Goal: Contribute content

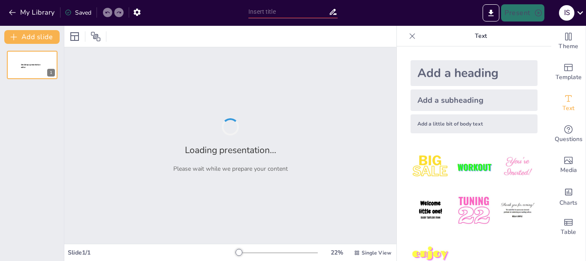
type input "Creciendo Juntos: Estrategias para un Entorno Laboral Motivador en Pollo [PERSO…"
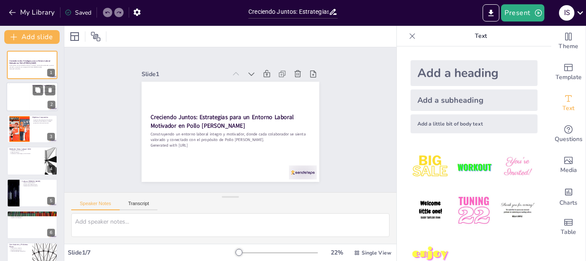
click at [36, 101] on div at bounding box center [32, 96] width 52 height 29
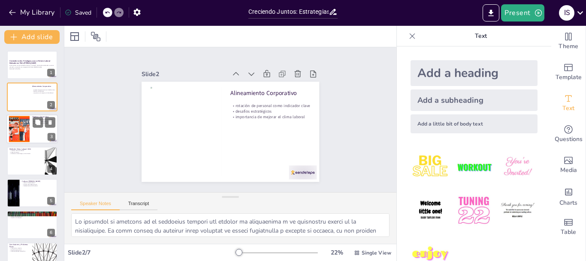
click at [36, 131] on div at bounding box center [32, 128] width 52 height 29
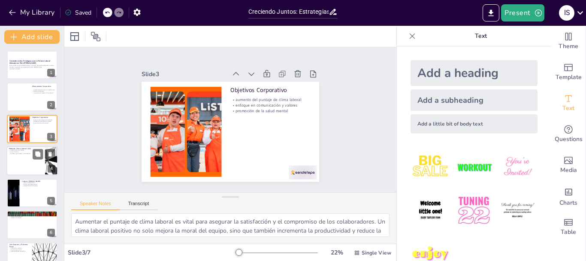
click at [25, 167] on div at bounding box center [32, 160] width 52 height 29
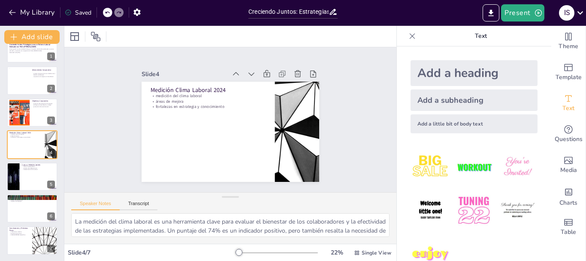
scroll to position [17, 0]
click at [21, 210] on div at bounding box center [32, 207] width 52 height 29
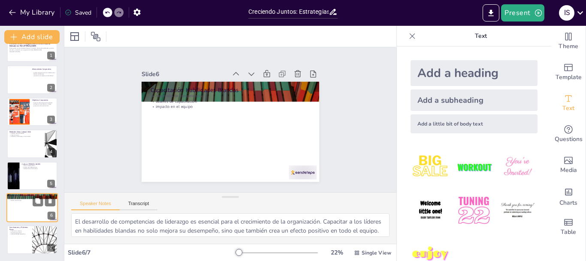
click at [26, 218] on div at bounding box center [32, 207] width 52 height 29
click at [31, 238] on div at bounding box center [32, 239] width 52 height 29
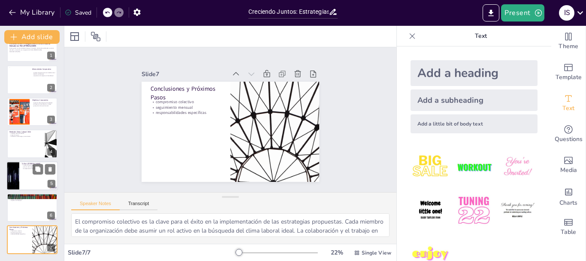
click at [21, 173] on div at bounding box center [32, 175] width 52 height 29
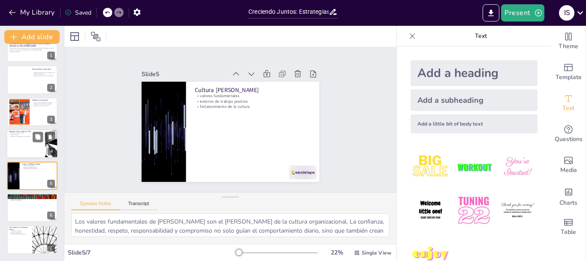
click at [25, 151] on div at bounding box center [32, 143] width 52 height 29
type textarea "La medición del clima laboral es una herramienta clave para evaluar el bienesta…"
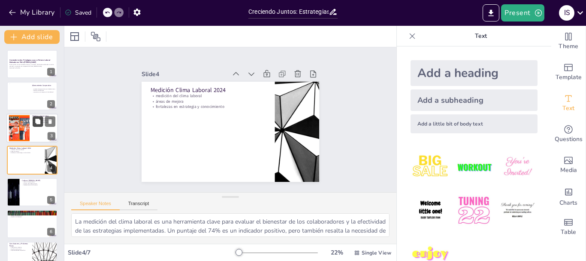
scroll to position [0, 0]
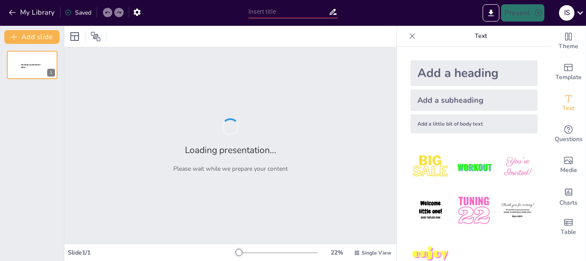
type input "Creciendo Juntos: Estrategias para un Entorno Laboral Motivador en Pollo [PERSO…"
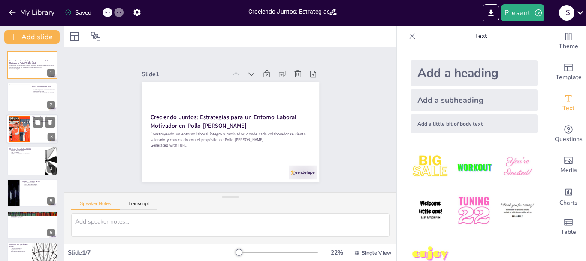
click at [19, 132] on div at bounding box center [19, 128] width 35 height 26
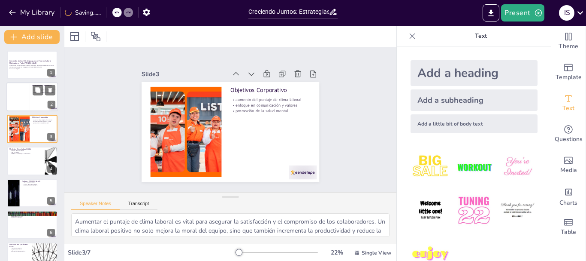
click at [28, 102] on div at bounding box center [19, 97] width 21 height 26
type textarea "La rotación de personal es un indicador crítico que refleja la estabilidad y el…"
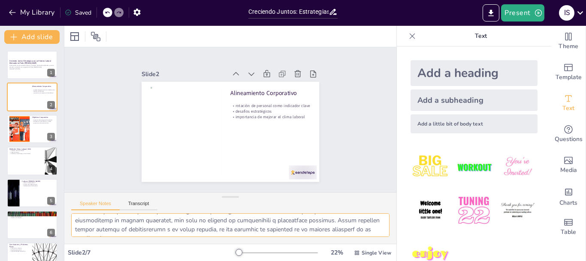
scroll to position [52, 0]
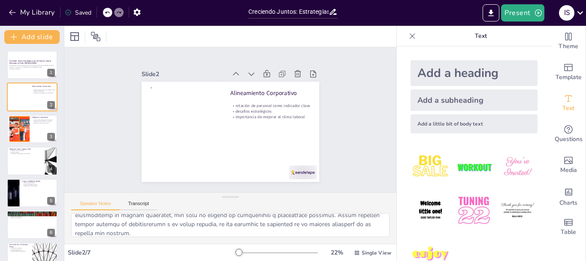
click at [540, 111] on div "Add a heading Add a subheading Add a little bit of body text" at bounding box center [474, 153] width 155 height 214
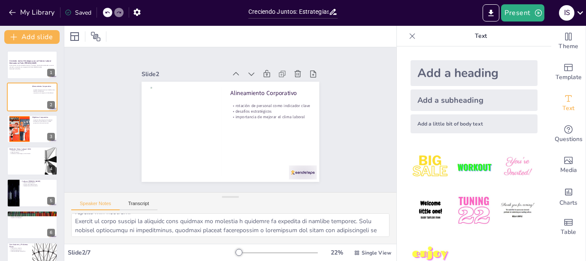
scroll to position [92, 0]
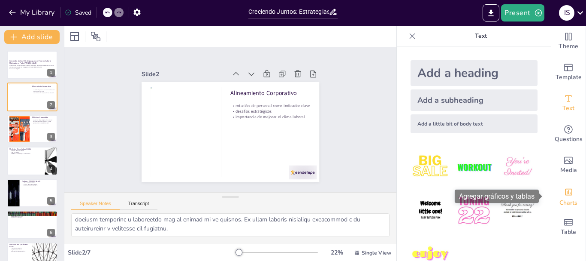
click at [565, 191] on icon "Add charts and graphs" at bounding box center [569, 191] width 9 height 9
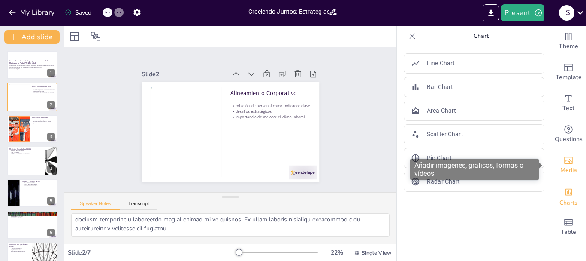
click at [565, 165] on span "Media" at bounding box center [569, 169] width 17 height 9
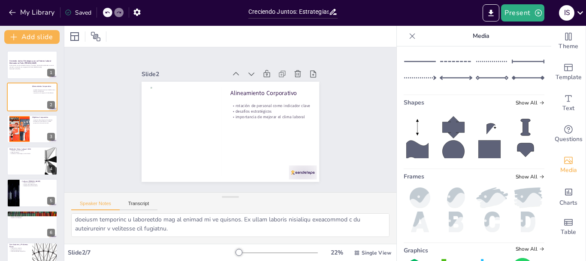
scroll to position [7, 0]
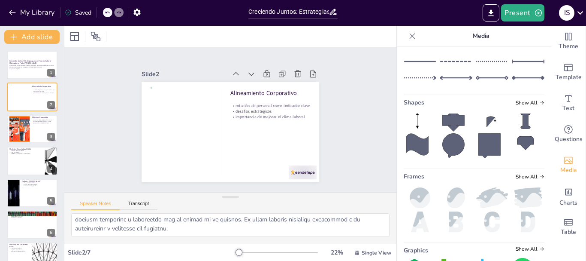
click at [479, 147] on icon at bounding box center [490, 145] width 22 height 25
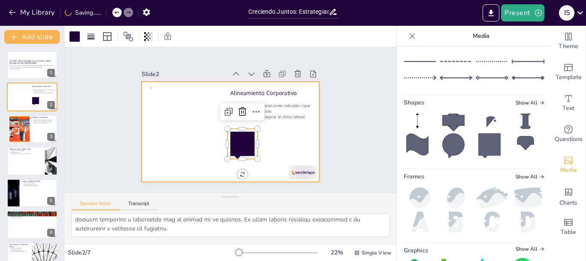
click at [273, 140] on div at bounding box center [228, 131] width 195 height 135
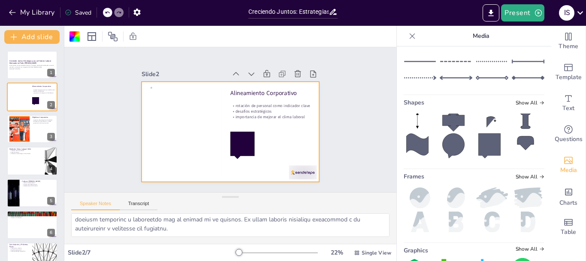
click at [407, 143] on icon at bounding box center [418, 145] width 22 height 22
